Goal: Information Seeking & Learning: Learn about a topic

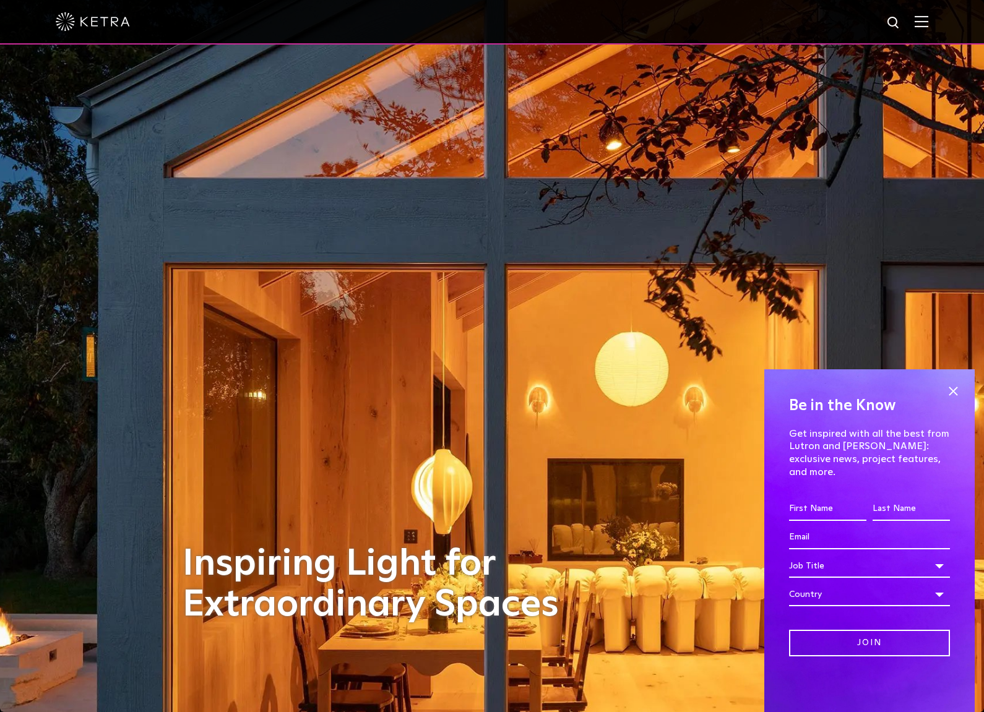
click at [928, 27] on img at bounding box center [921, 21] width 14 height 12
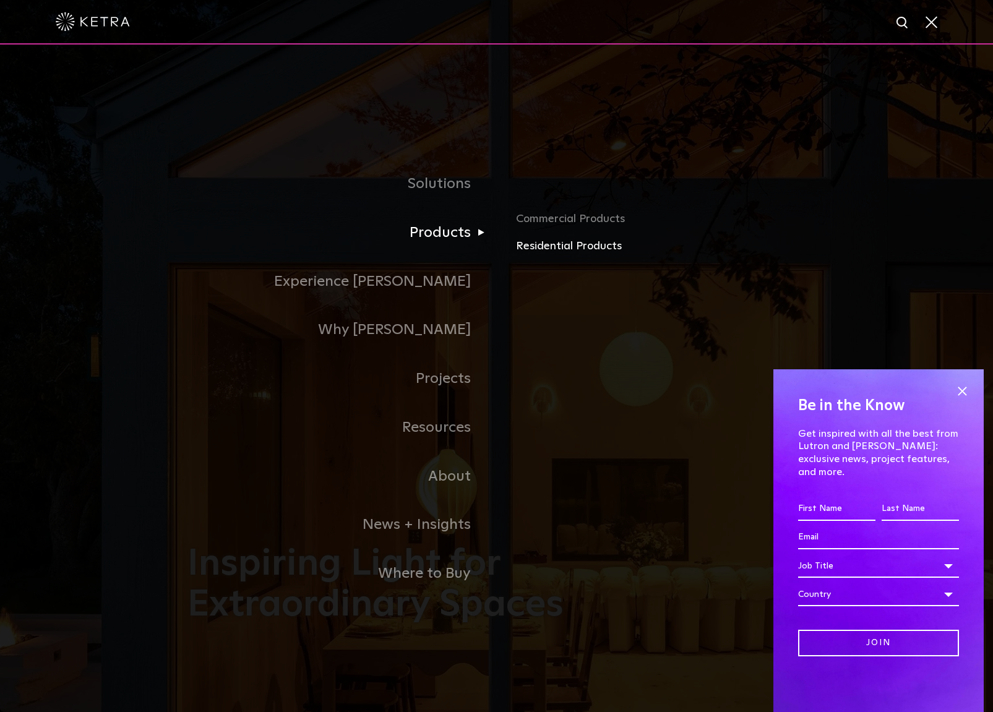
click at [561, 247] on link "Residential Products" at bounding box center [660, 247] width 289 height 18
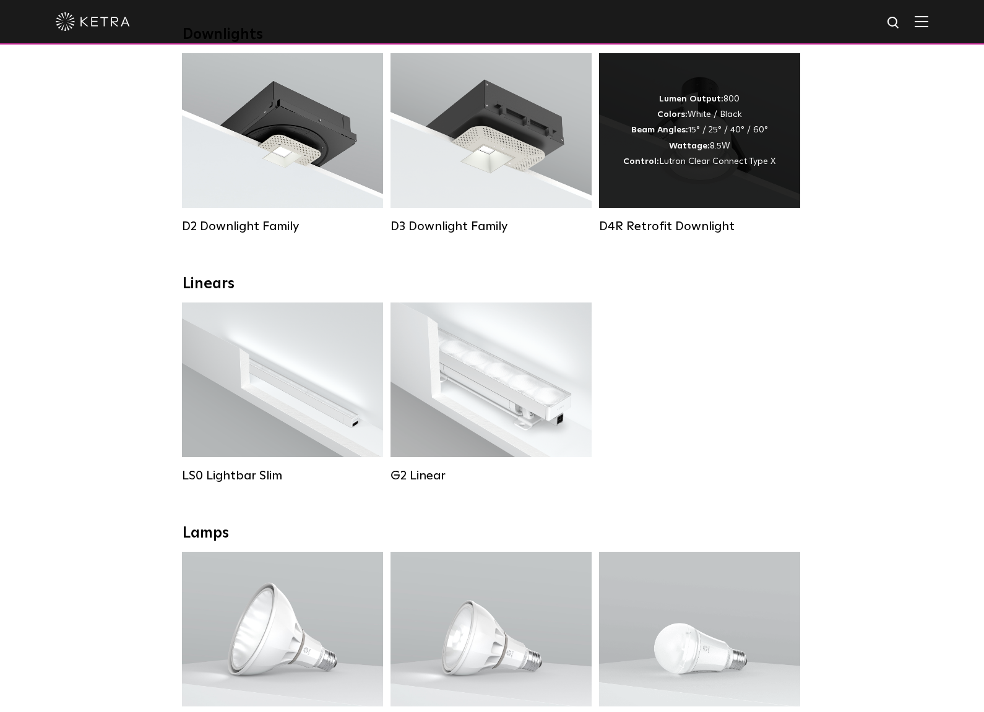
scroll to position [62, 0]
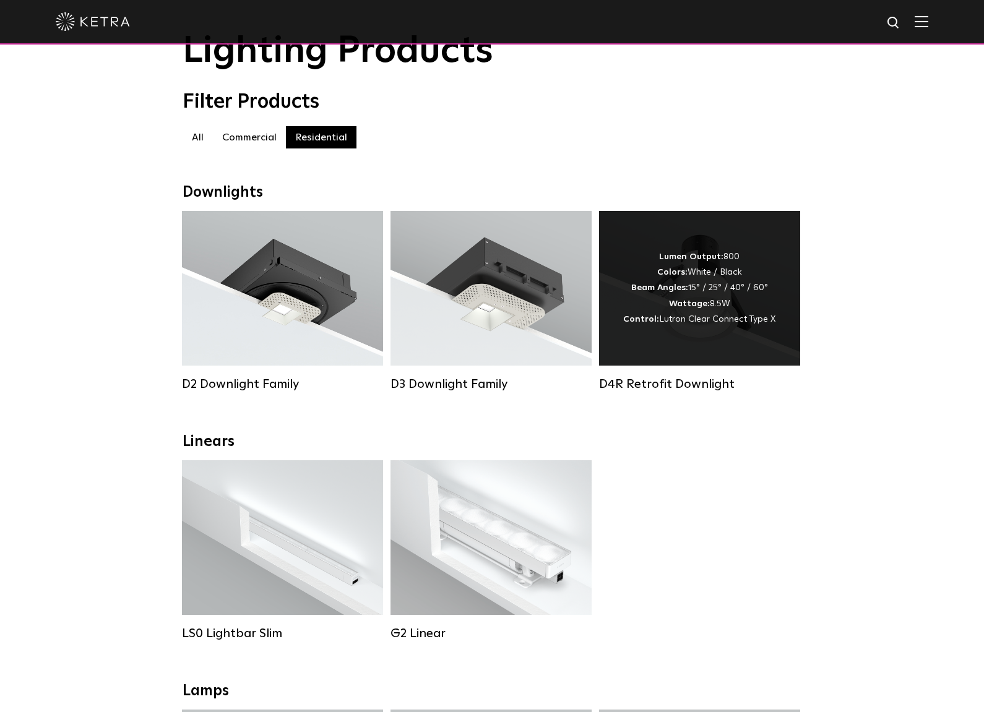
click at [703, 291] on div "Lumen Output: 800 Colors: White / Black Beam Angles: 15° / 25° / 40° / 60° Watt…" at bounding box center [699, 288] width 152 height 78
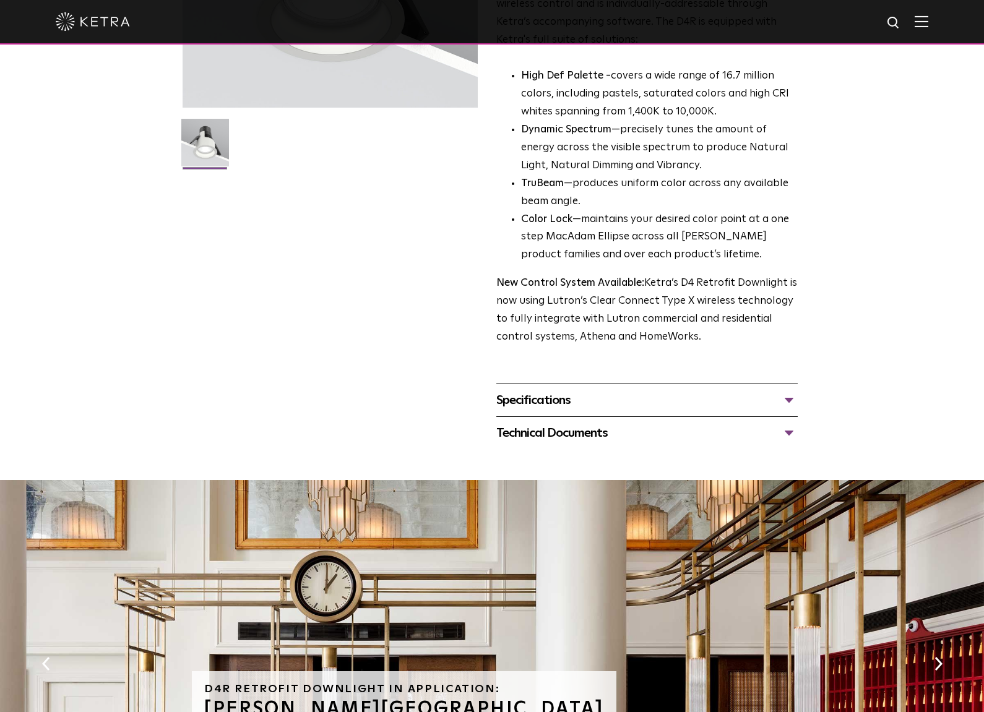
scroll to position [309, 0]
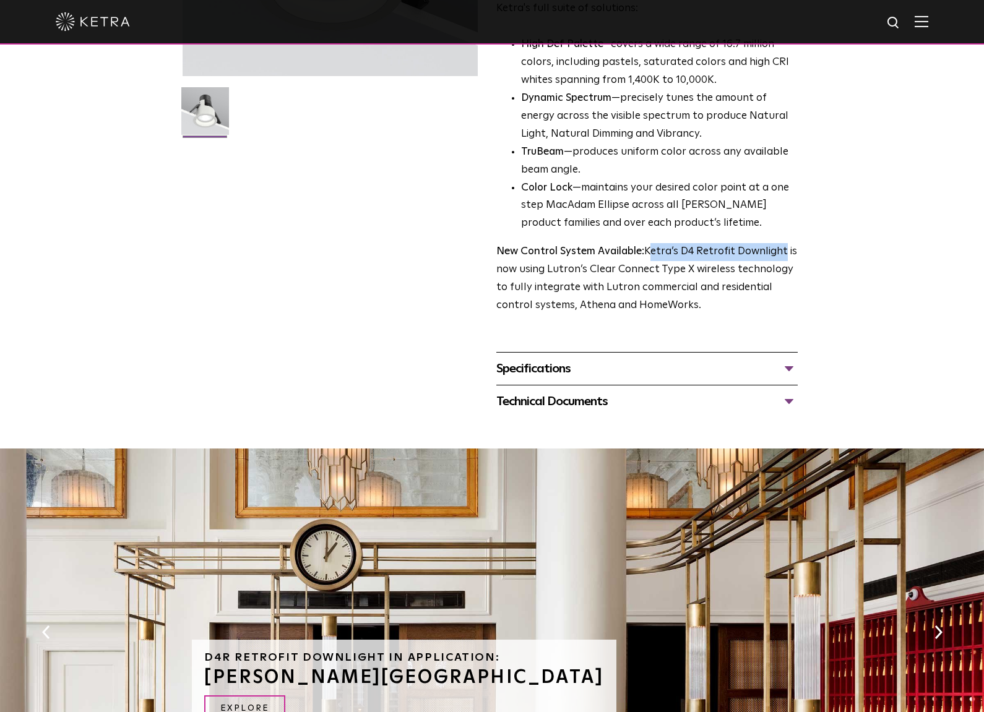
drag, startPoint x: 783, startPoint y: 255, endPoint x: 647, endPoint y: 254, distance: 136.1
click at [647, 254] on p "New Control System Available: Ketra’s D4 Retrofit Downlight is now using Lutron…" at bounding box center [646, 279] width 301 height 72
